Goal: Transaction & Acquisition: Book appointment/travel/reservation

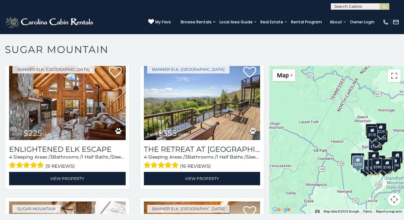
scroll to position [1171, 0]
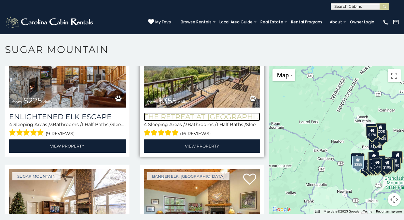
click at [178, 113] on h3 "The Retreat at [GEOGRAPHIC_DATA][PERSON_NAME]" at bounding box center [202, 117] width 116 height 9
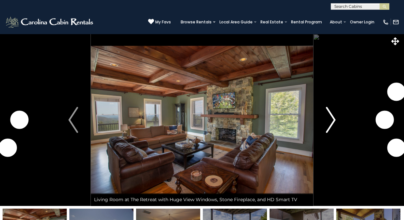
click at [335, 122] on img "Next" at bounding box center [331, 120] width 10 height 26
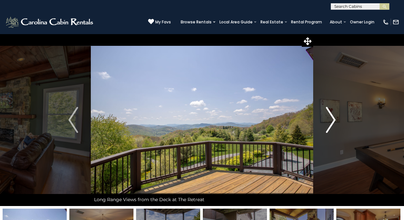
click at [333, 118] on img "Next" at bounding box center [331, 120] width 10 height 26
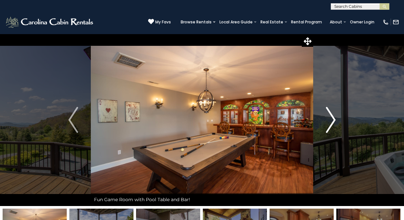
click at [332, 118] on img "Next" at bounding box center [331, 120] width 10 height 26
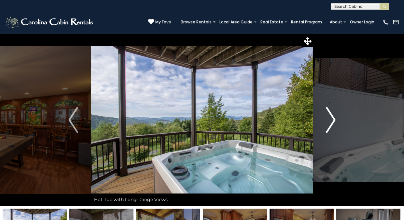
click at [331, 118] on img "Next" at bounding box center [331, 120] width 10 height 26
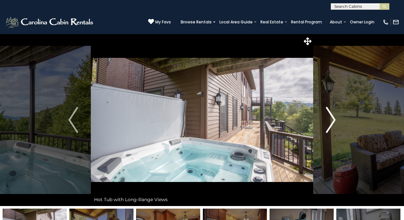
click at [331, 118] on img "Next" at bounding box center [331, 120] width 10 height 26
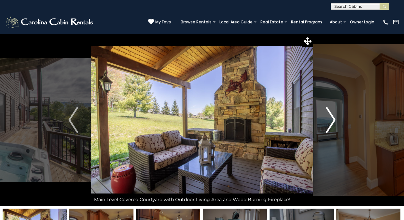
click at [331, 118] on img "Next" at bounding box center [331, 120] width 10 height 26
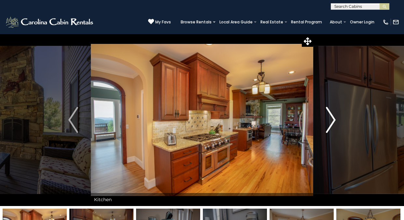
click at [331, 118] on img "Next" at bounding box center [331, 120] width 10 height 26
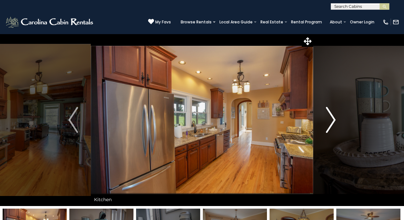
click at [331, 118] on img "Next" at bounding box center [331, 120] width 10 height 26
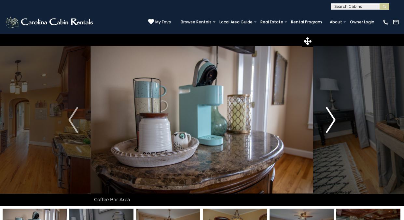
click at [330, 117] on img "Next" at bounding box center [331, 120] width 10 height 26
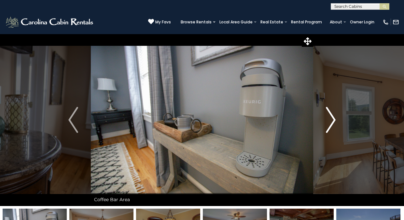
click at [329, 117] on img "Next" at bounding box center [331, 120] width 10 height 26
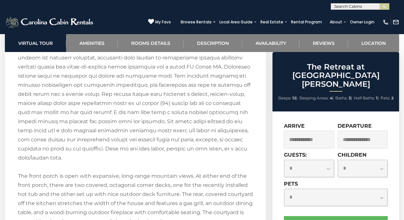
scroll to position [1326, 0]
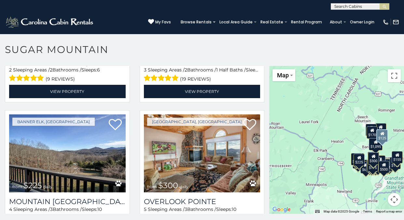
scroll to position [1789, 0]
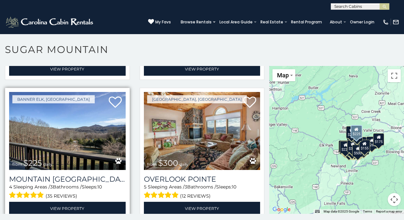
scroll to position [1801, 0]
